Goal: Transaction & Acquisition: Download file/media

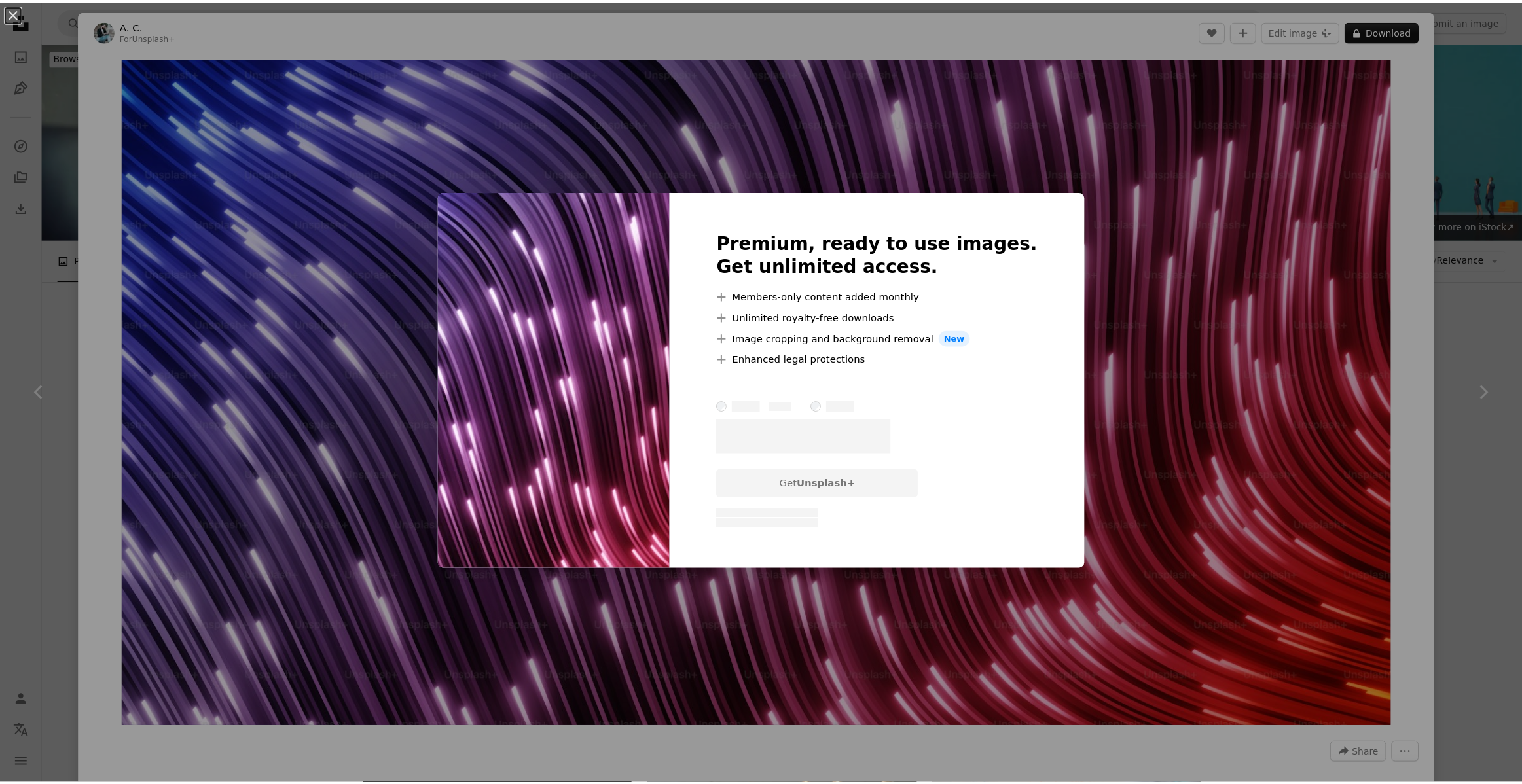
scroll to position [369, 0]
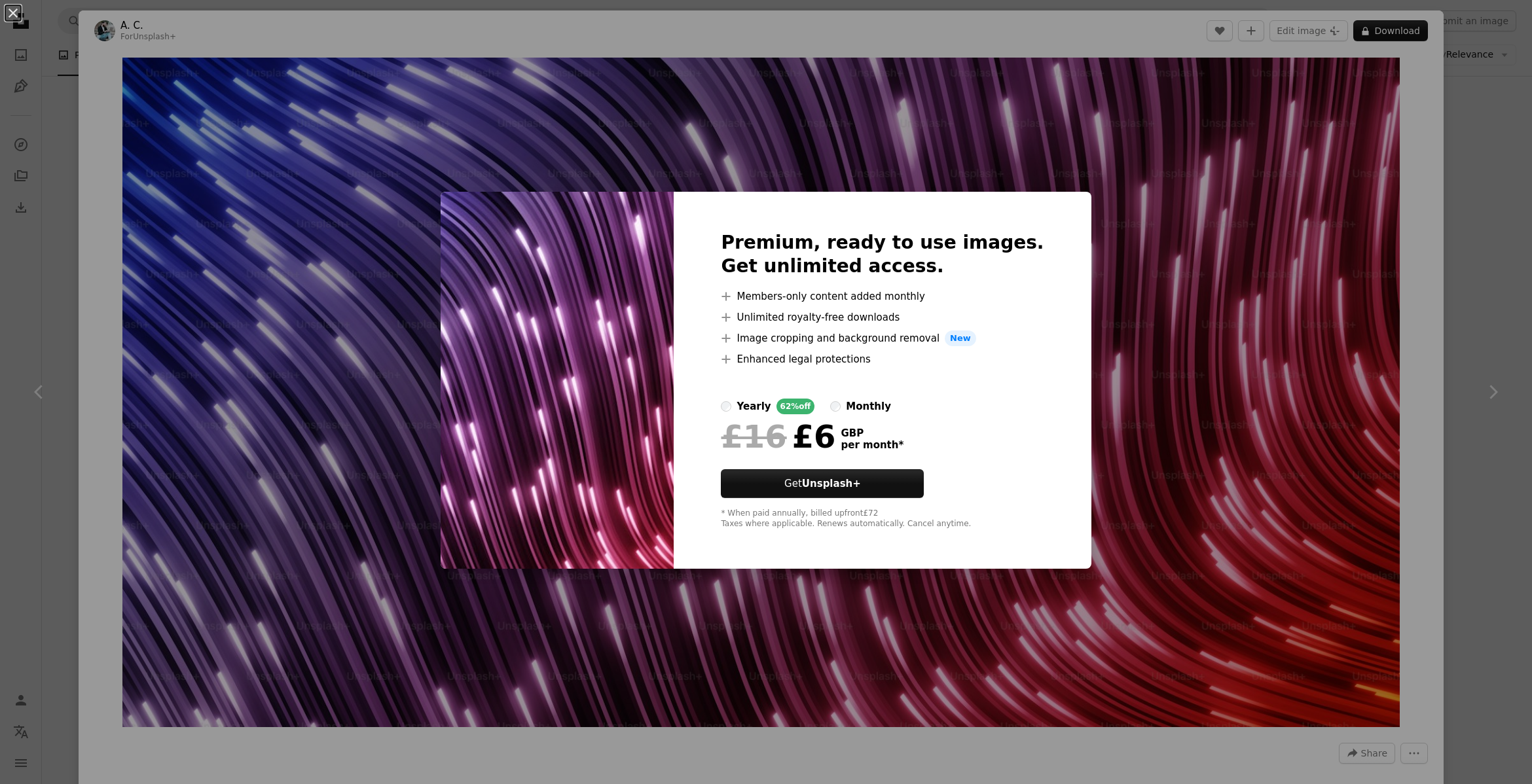
click at [1175, 336] on div "An X shape Premium, ready to use images. Get unlimited access. A plus sign Memb…" at bounding box center [766, 392] width 1532 height 784
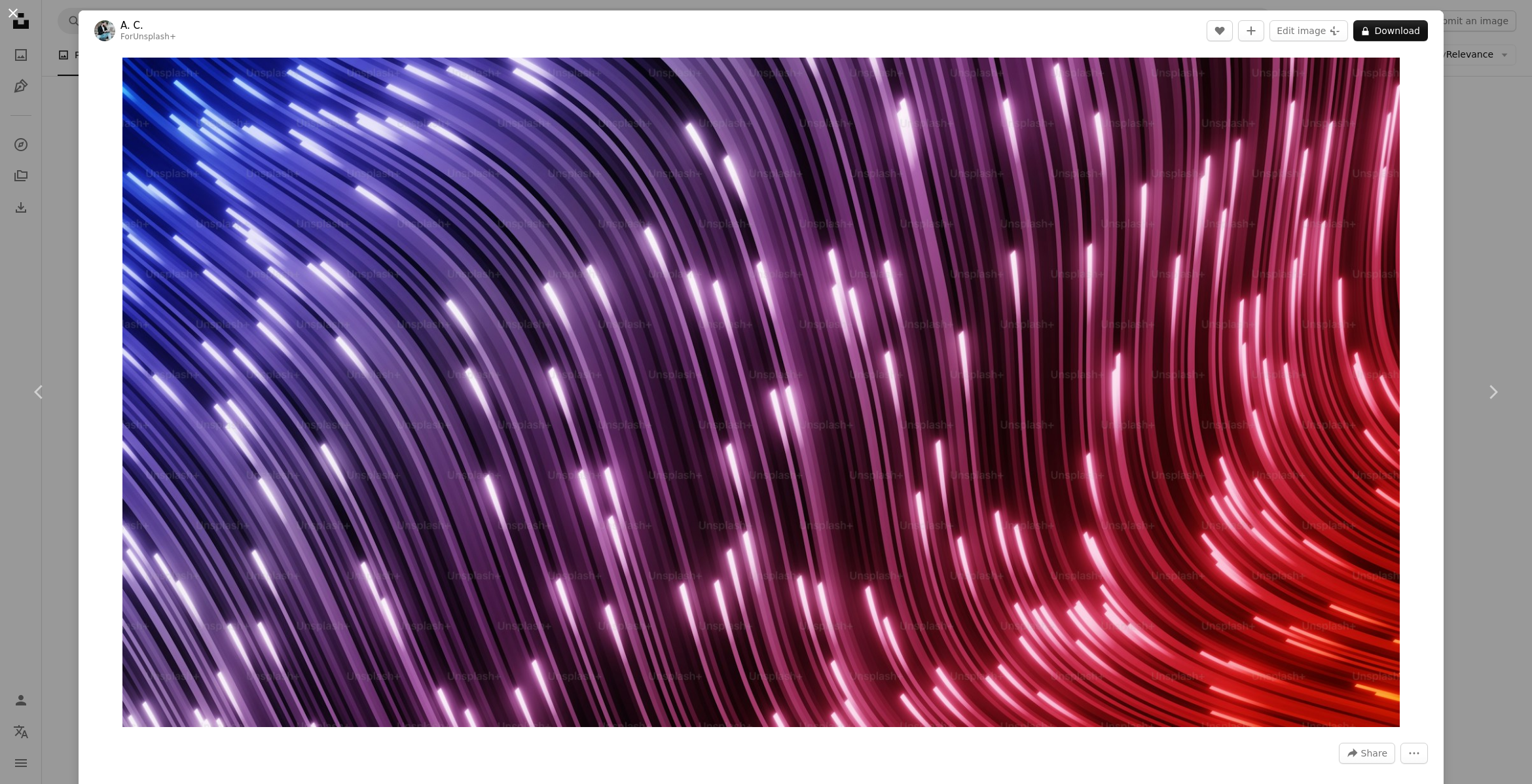
click at [10, 14] on button "An X shape" at bounding box center [13, 13] width 16 height 16
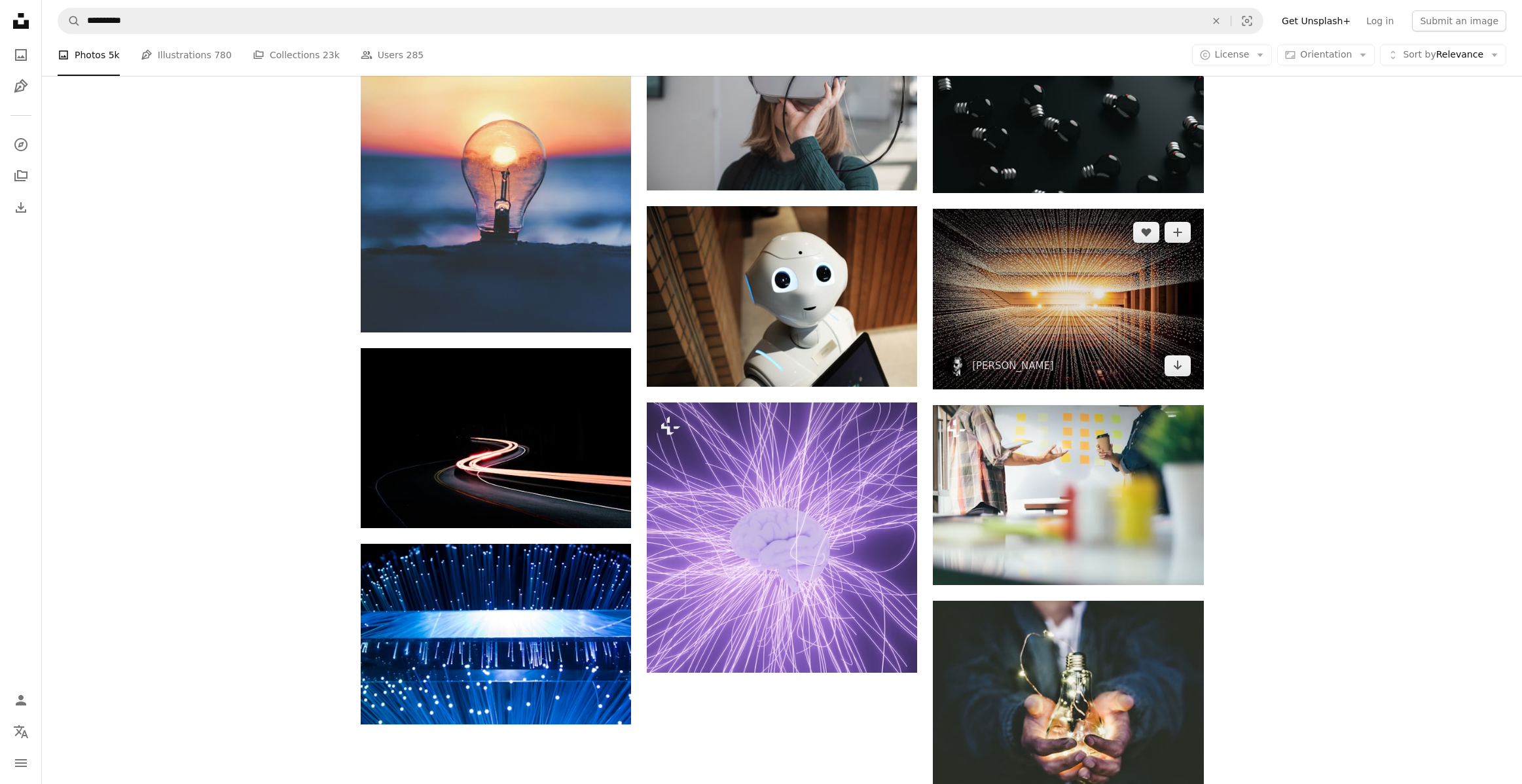
scroll to position [1303, 0]
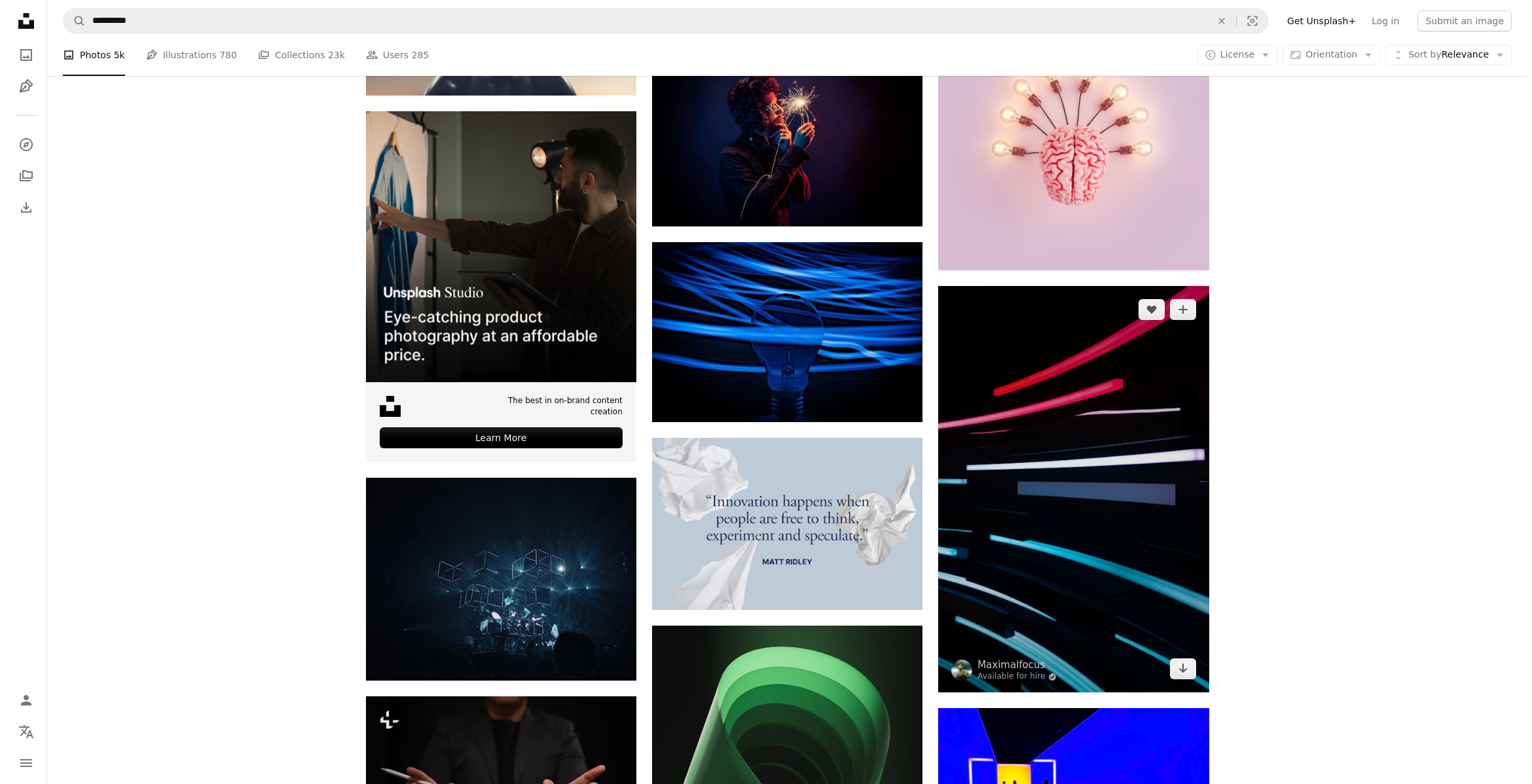
scroll to position [2548, 0]
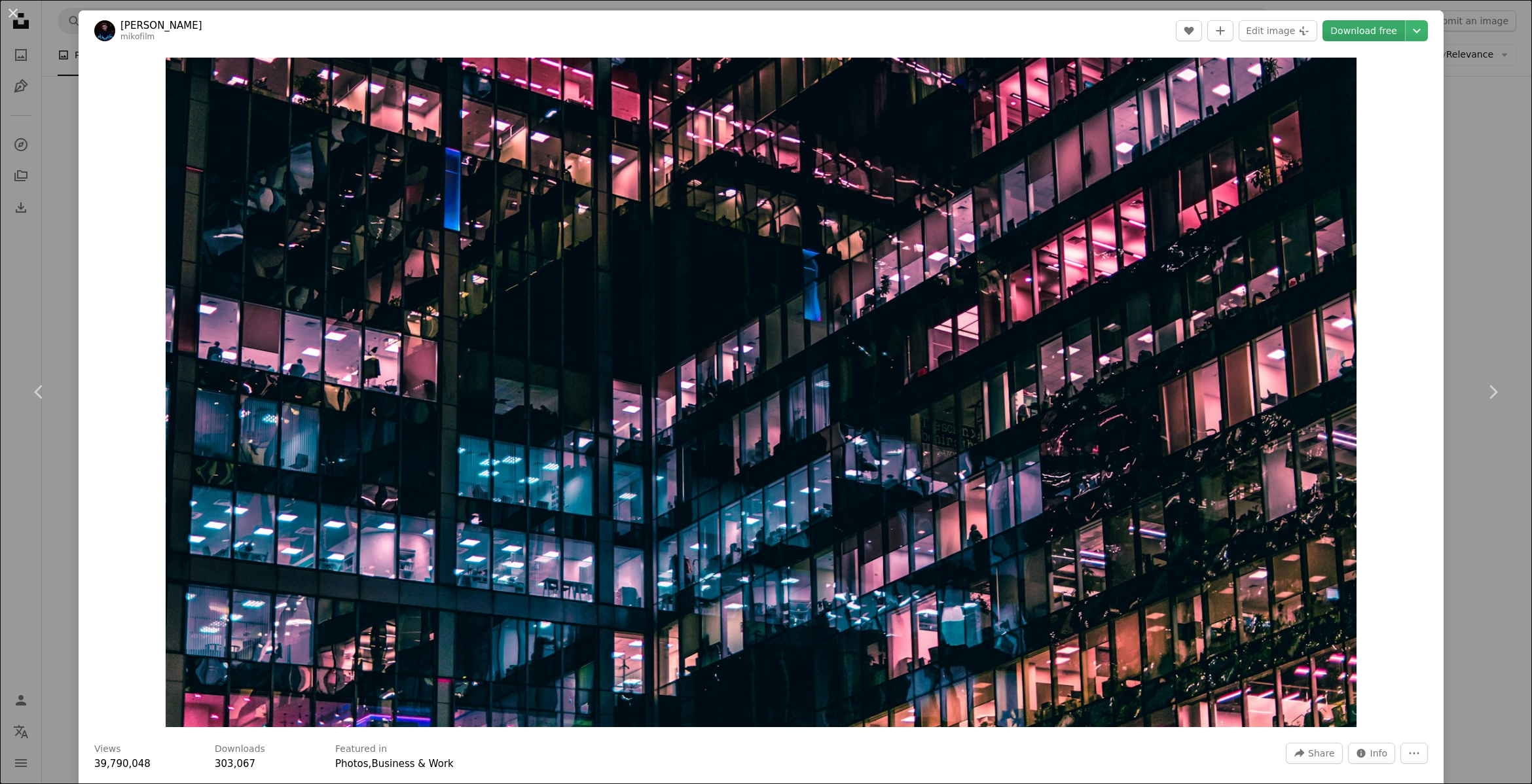
drag, startPoint x: 1355, startPoint y: 34, endPoint x: 1325, endPoint y: 37, distance: 30.1
click at [1354, 34] on link "Download free" at bounding box center [1364, 30] width 83 height 21
